Goal: Find specific page/section: Find specific page/section

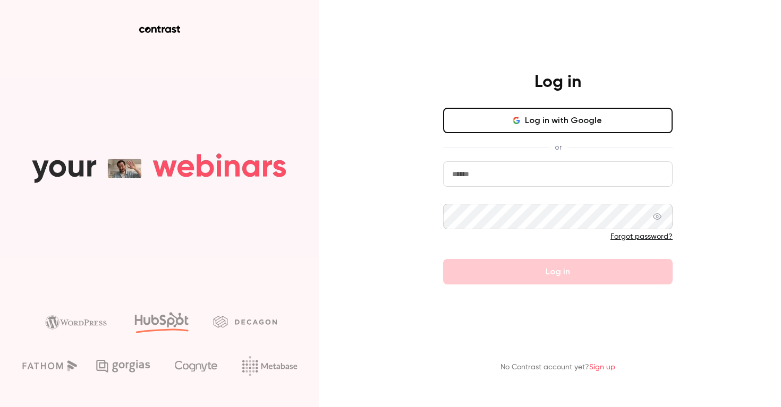
click at [530, 122] on button "Log in with Google" at bounding box center [557, 120] width 229 height 25
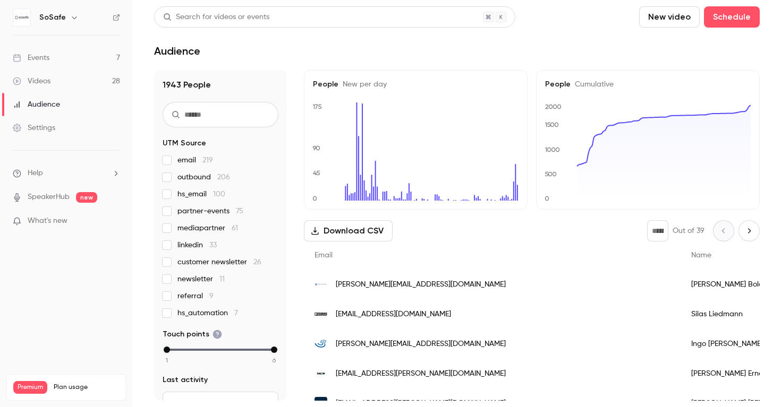
click at [293, 17] on div "Search for videos or events" at bounding box center [334, 16] width 361 height 21
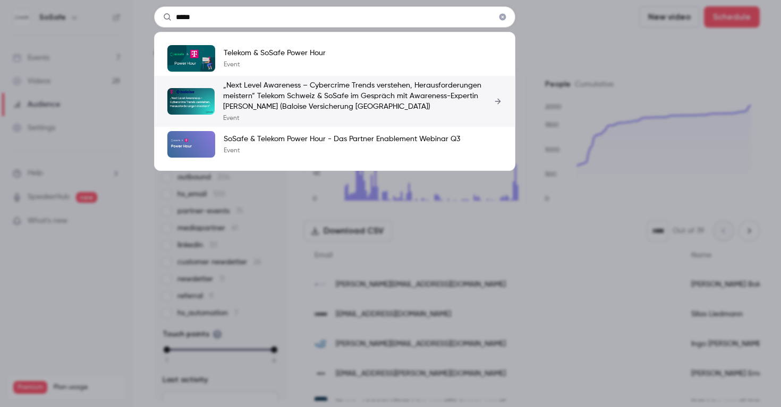
type input "*****"
click at [301, 89] on p "„Next Level Awareness – Cybercrime Trends verstehen, Herausforderungen meistern…" at bounding box center [362, 96] width 279 height 32
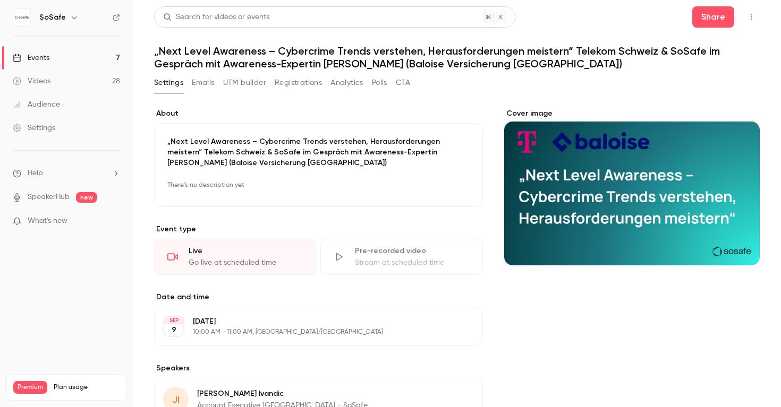
click at [747, 18] on icon "button" at bounding box center [751, 16] width 8 height 7
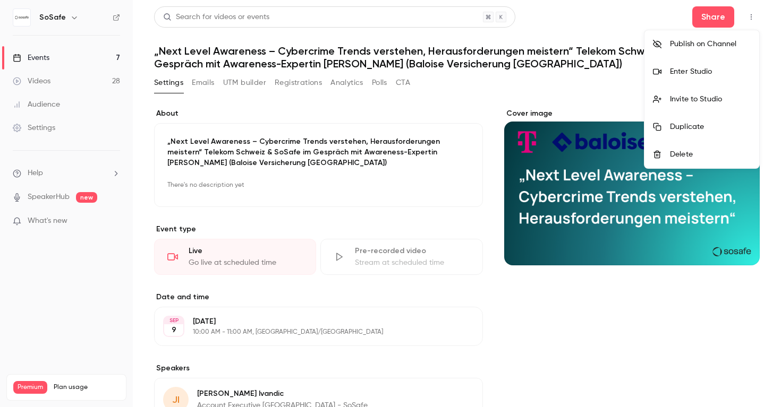
click at [451, 314] on div at bounding box center [390, 203] width 781 height 407
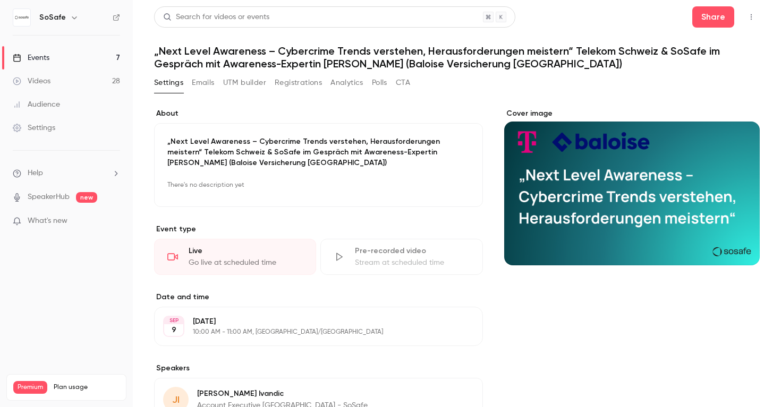
click at [751, 18] on icon "button" at bounding box center [751, 16] width 8 height 7
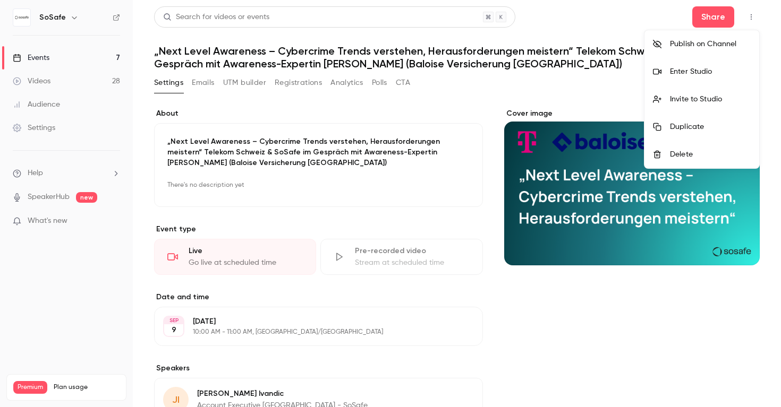
click at [200, 87] on div at bounding box center [390, 203] width 781 height 407
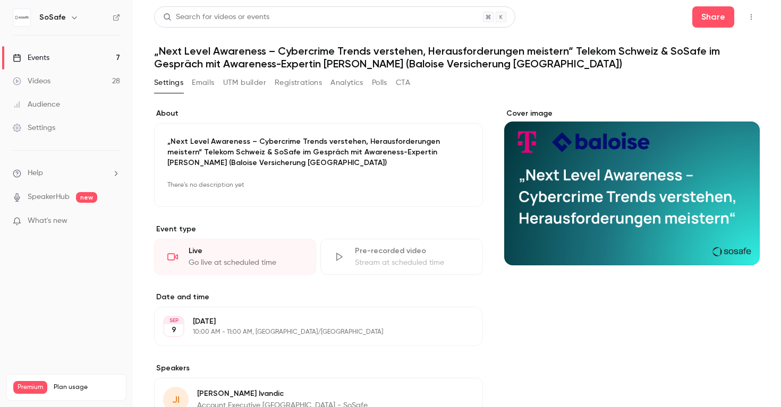
click at [201, 81] on button "Emails" at bounding box center [203, 82] width 22 height 17
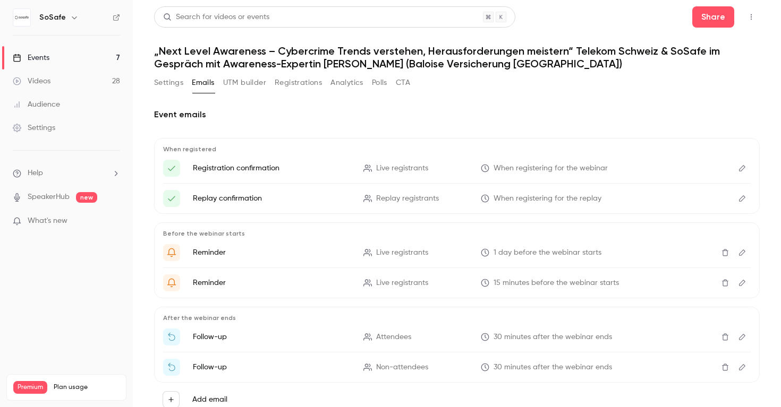
click at [240, 81] on button "UTM builder" at bounding box center [244, 82] width 43 height 17
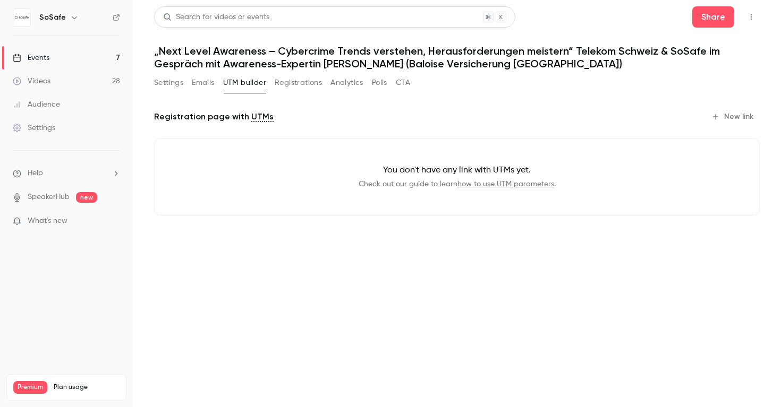
click at [308, 80] on button "Registrations" at bounding box center [298, 82] width 47 height 17
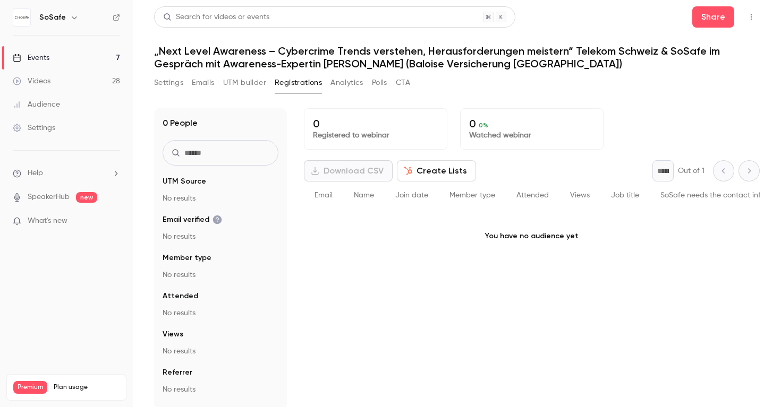
click at [406, 81] on button "CTA" at bounding box center [403, 82] width 14 height 17
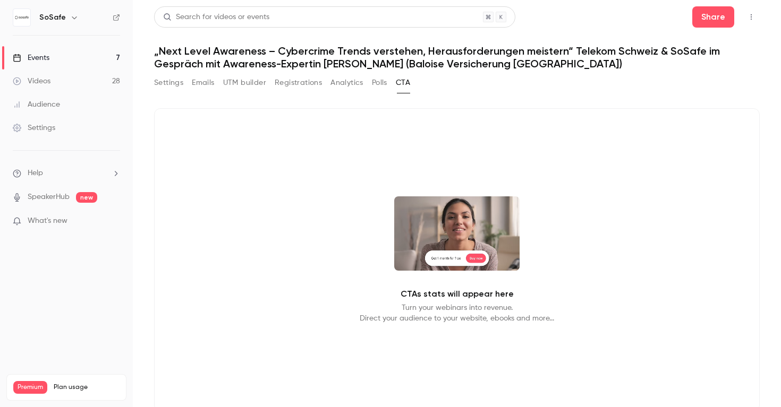
click at [163, 83] on button "Settings" at bounding box center [168, 82] width 29 height 17
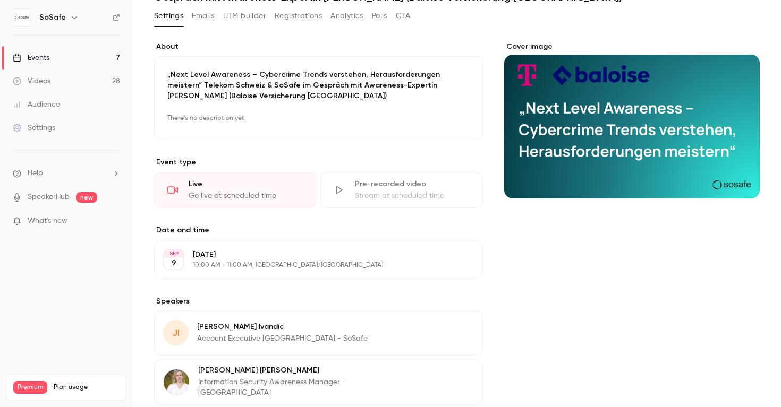
scroll to position [103, 0]
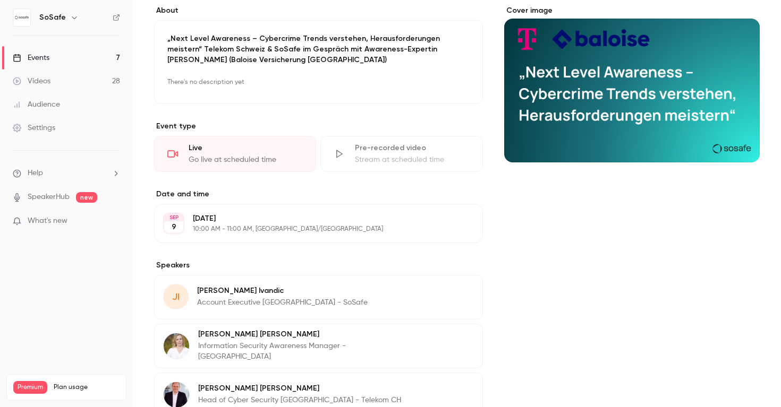
click at [255, 150] on div "Live" at bounding box center [246, 148] width 114 height 11
click at [379, 150] on div "Pre-recorded video" at bounding box center [412, 148] width 114 height 11
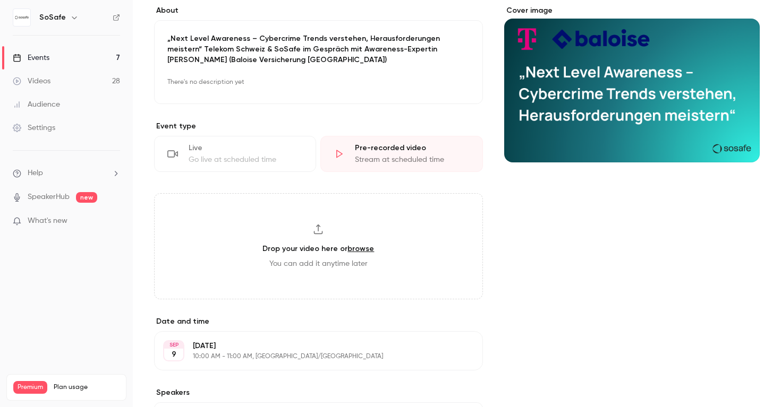
click at [225, 159] on div "Go live at scheduled time" at bounding box center [246, 160] width 114 height 11
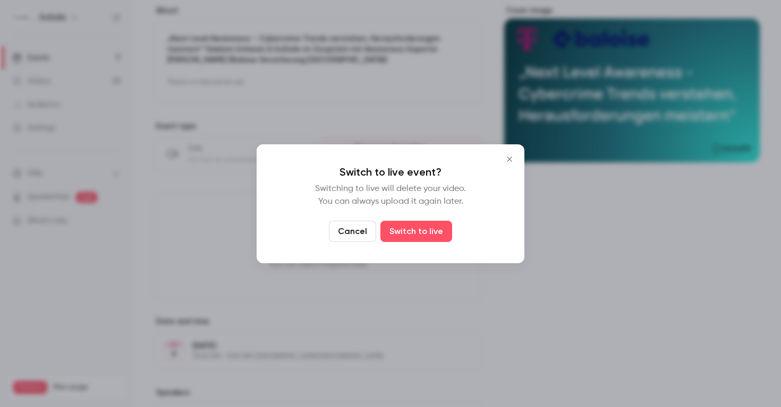
click at [354, 233] on button "Cancel" at bounding box center [352, 231] width 47 height 21
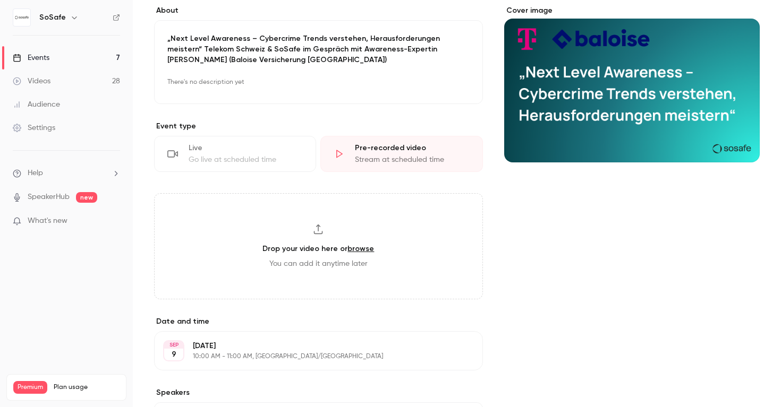
click at [221, 146] on div "Live" at bounding box center [246, 148] width 114 height 11
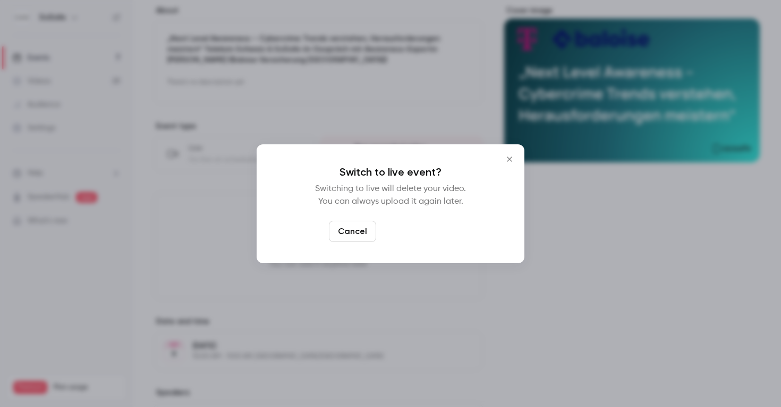
click at [425, 234] on button "Switch to live" at bounding box center [416, 231] width 72 height 21
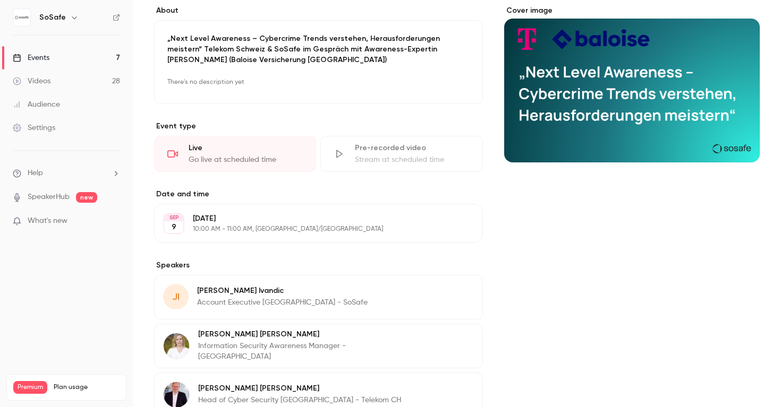
click at [345, 227] on p "10:00 AM - 11:00 AM, [GEOGRAPHIC_DATA]/[GEOGRAPHIC_DATA]" at bounding box center [310, 229] width 234 height 8
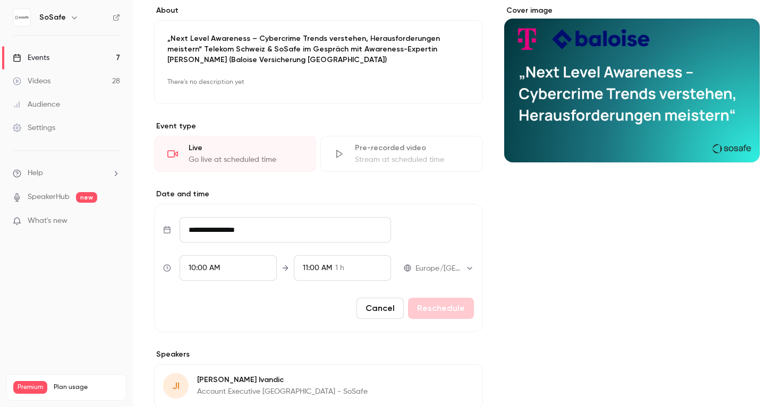
click at [372, 308] on button "Cancel" at bounding box center [379, 308] width 47 height 21
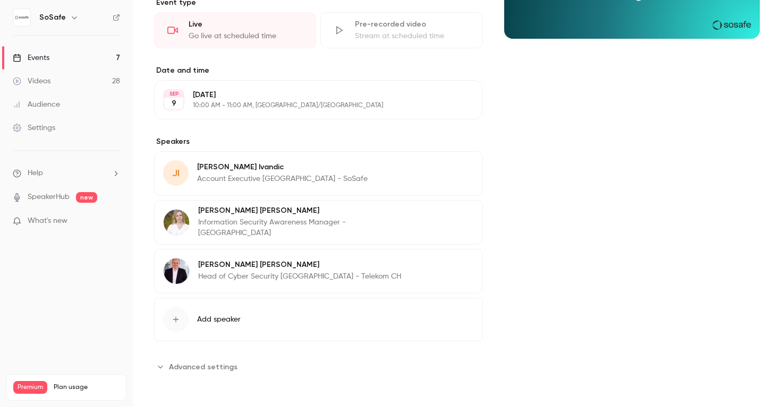
scroll to position [0, 0]
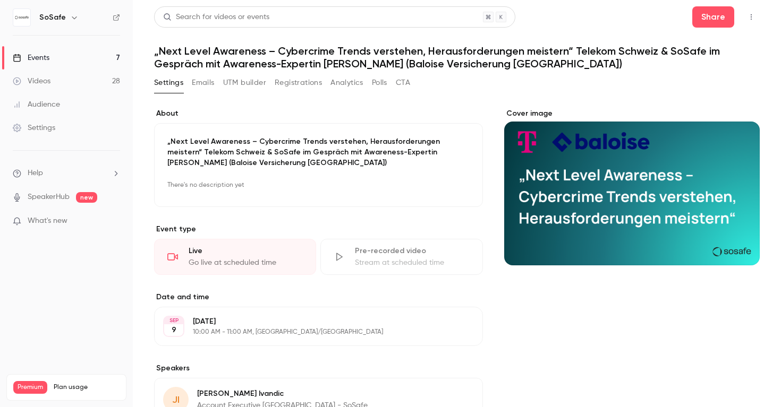
click at [69, 79] on link "Videos 28" at bounding box center [66, 81] width 133 height 23
